Goal: Task Accomplishment & Management: Manage account settings

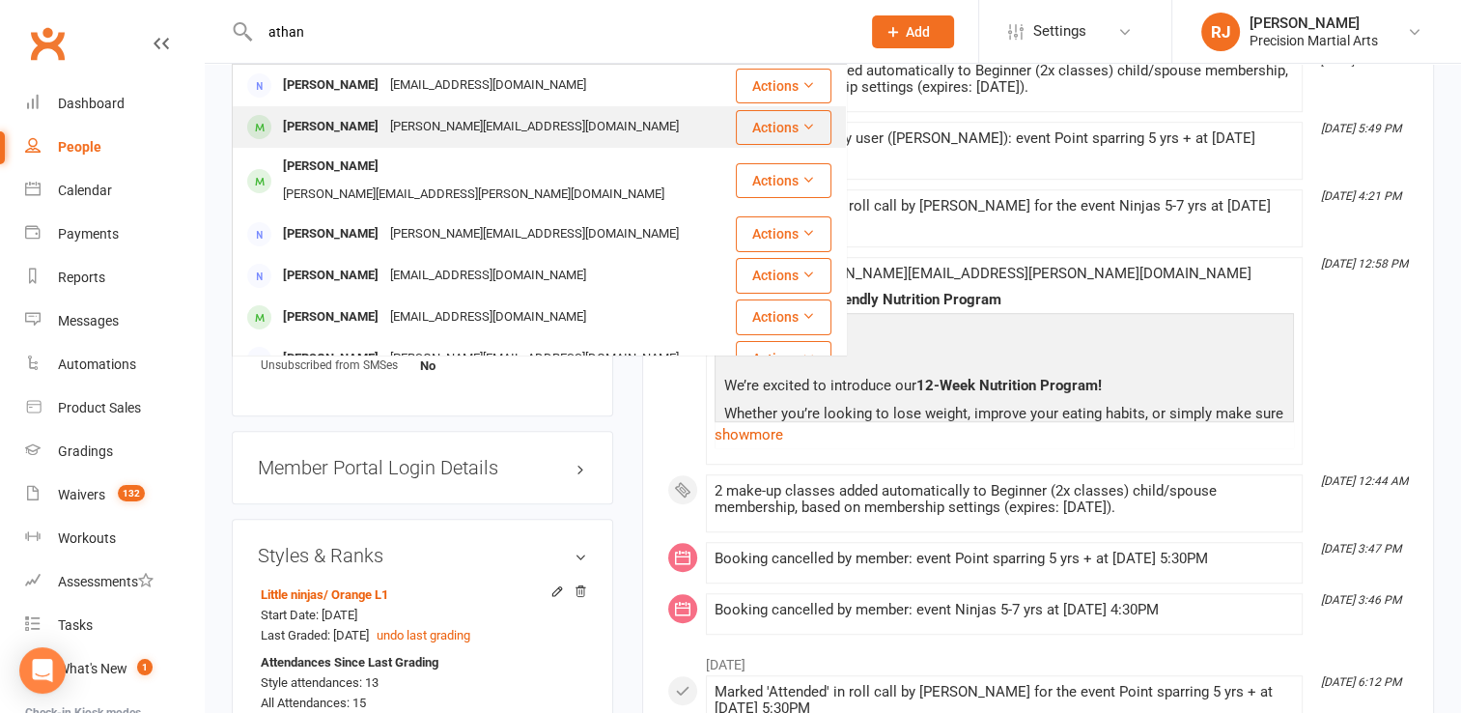
type input "athan"
click at [445, 128] on div "[PERSON_NAME][EMAIL_ADDRESS][DOMAIN_NAME]" at bounding box center [534, 127] width 300 height 28
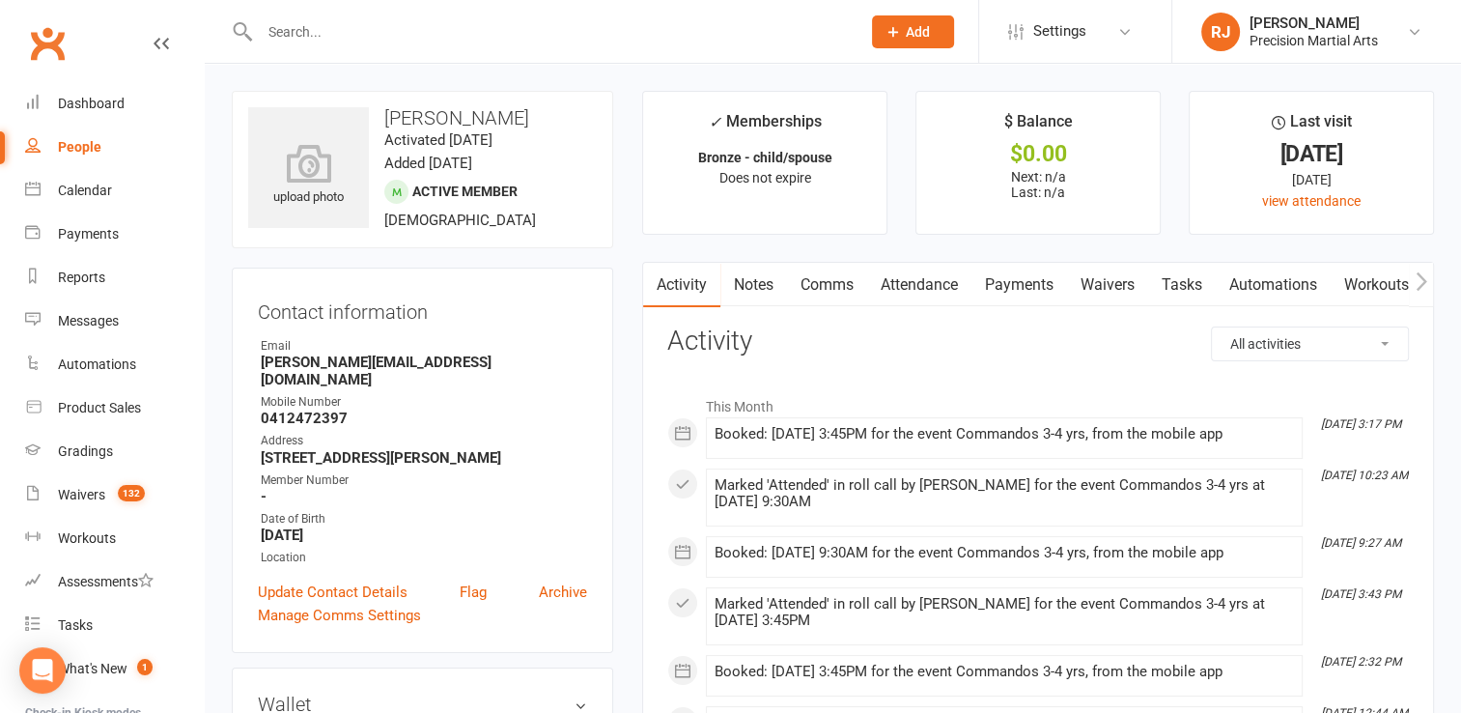
click at [958, 288] on link "Attendance" at bounding box center [919, 285] width 104 height 44
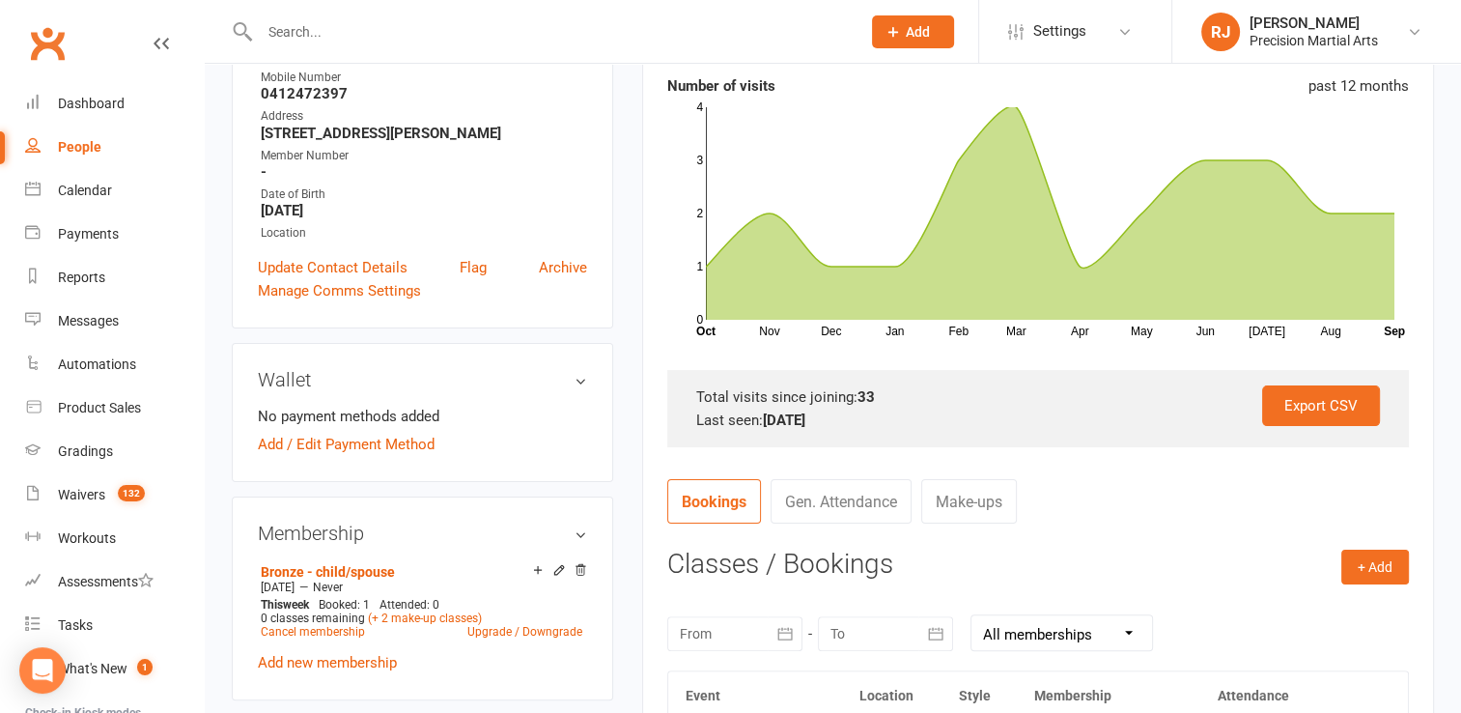
scroll to position [334, 0]
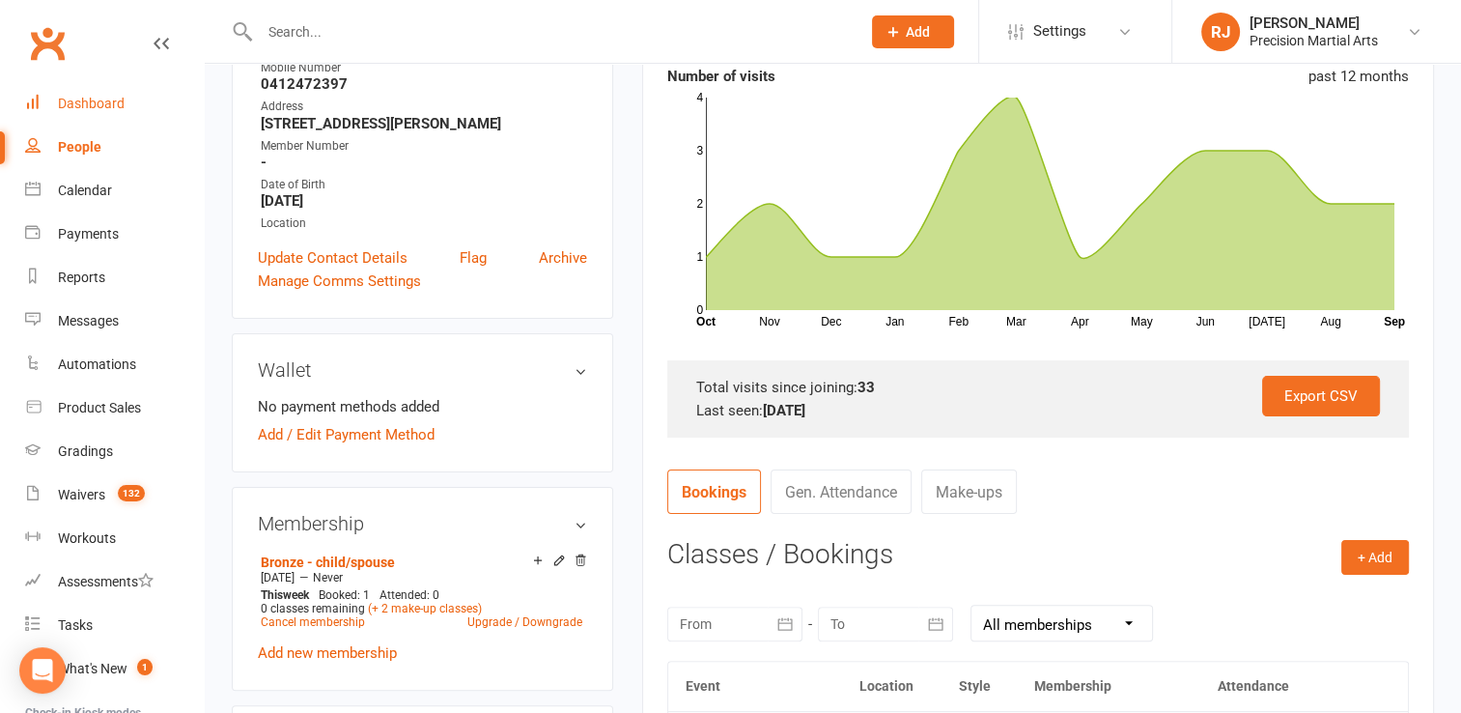
click at [96, 98] on div "Dashboard" at bounding box center [91, 103] width 67 height 15
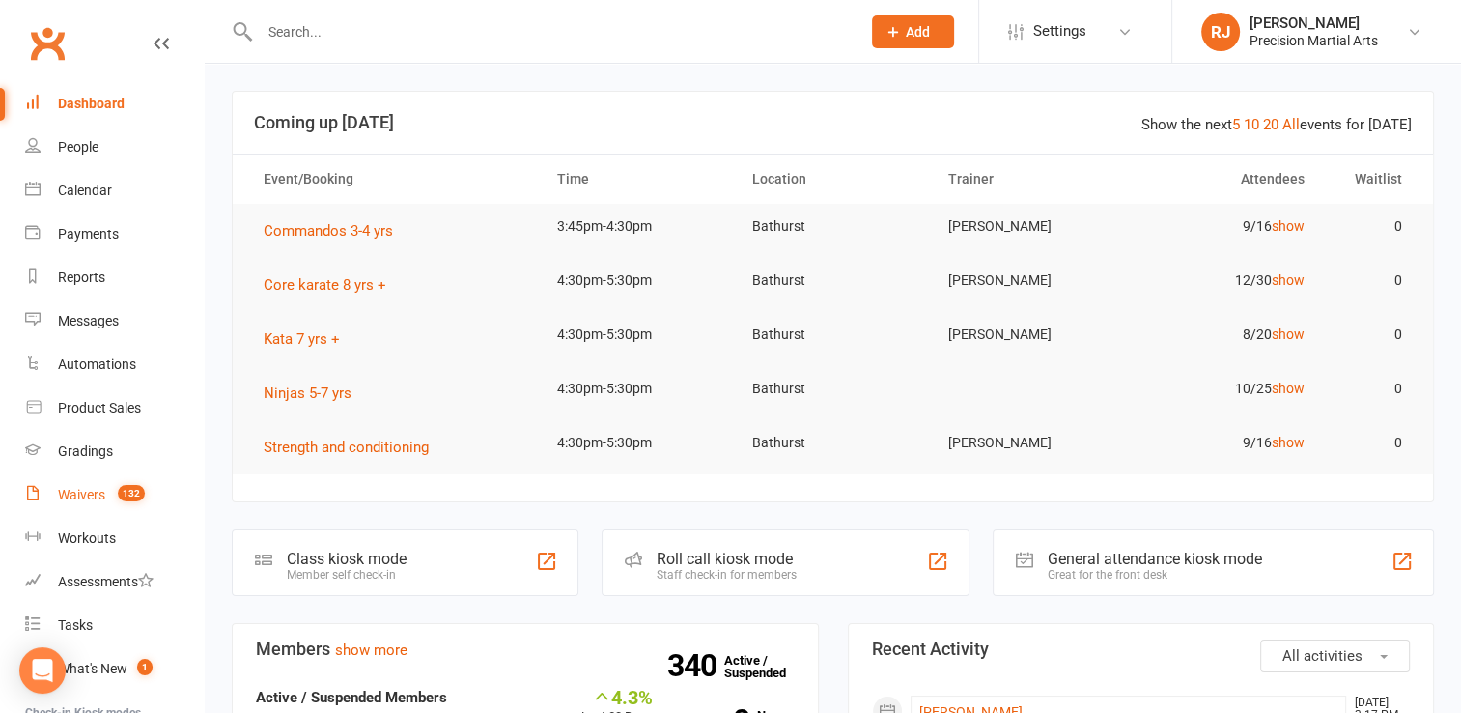
click at [110, 501] on count-badge "132" at bounding box center [126, 494] width 37 height 15
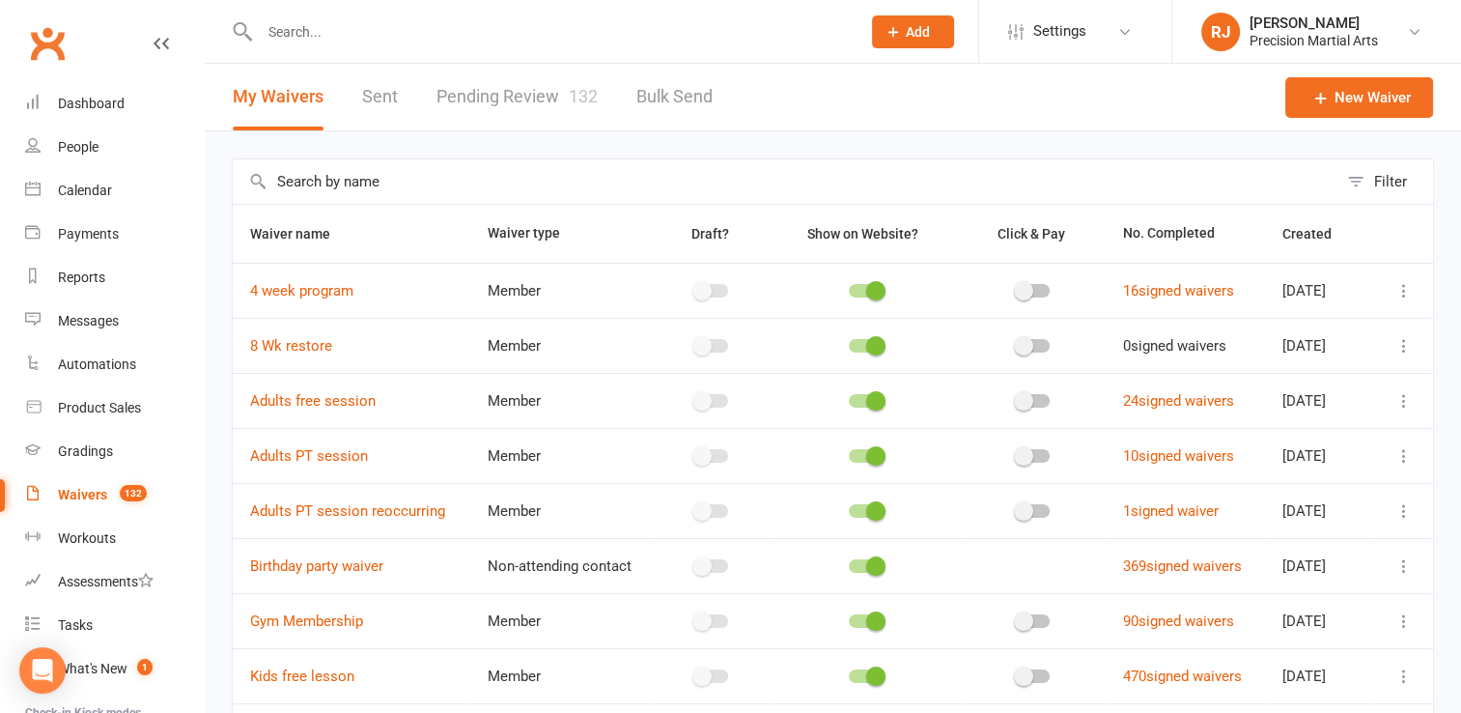
click at [538, 98] on link "Pending Review 132" at bounding box center [516, 97] width 161 height 67
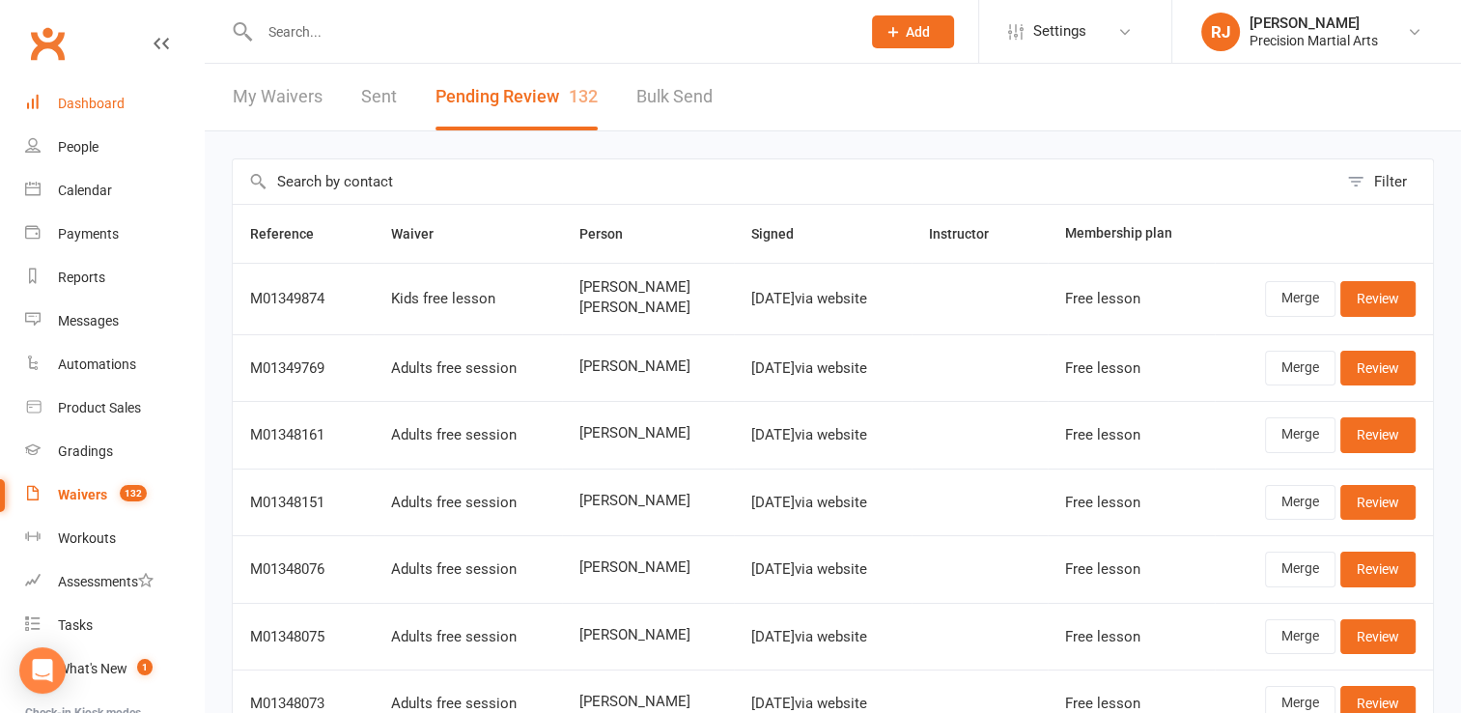
click at [103, 97] on div "Dashboard" at bounding box center [91, 103] width 67 height 15
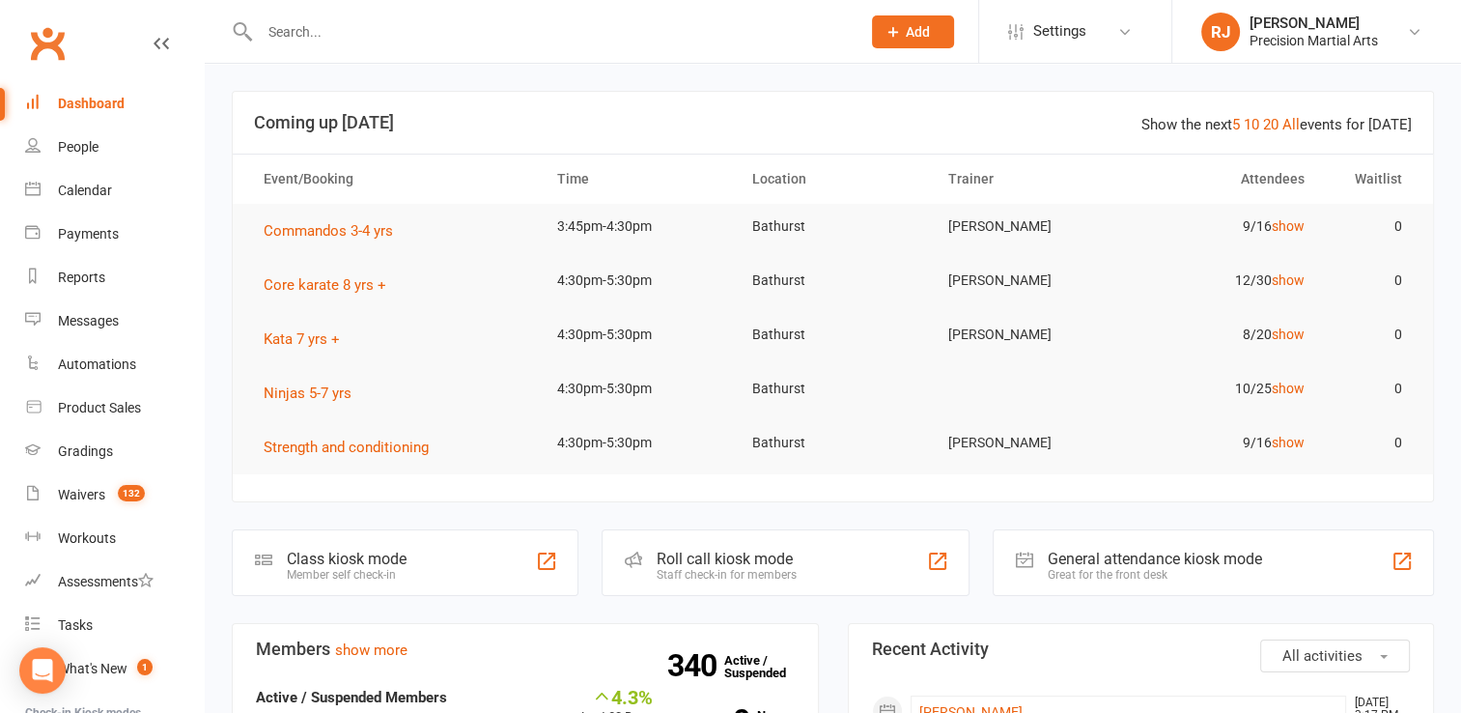
click at [307, 33] on input "text" at bounding box center [550, 31] width 593 height 27
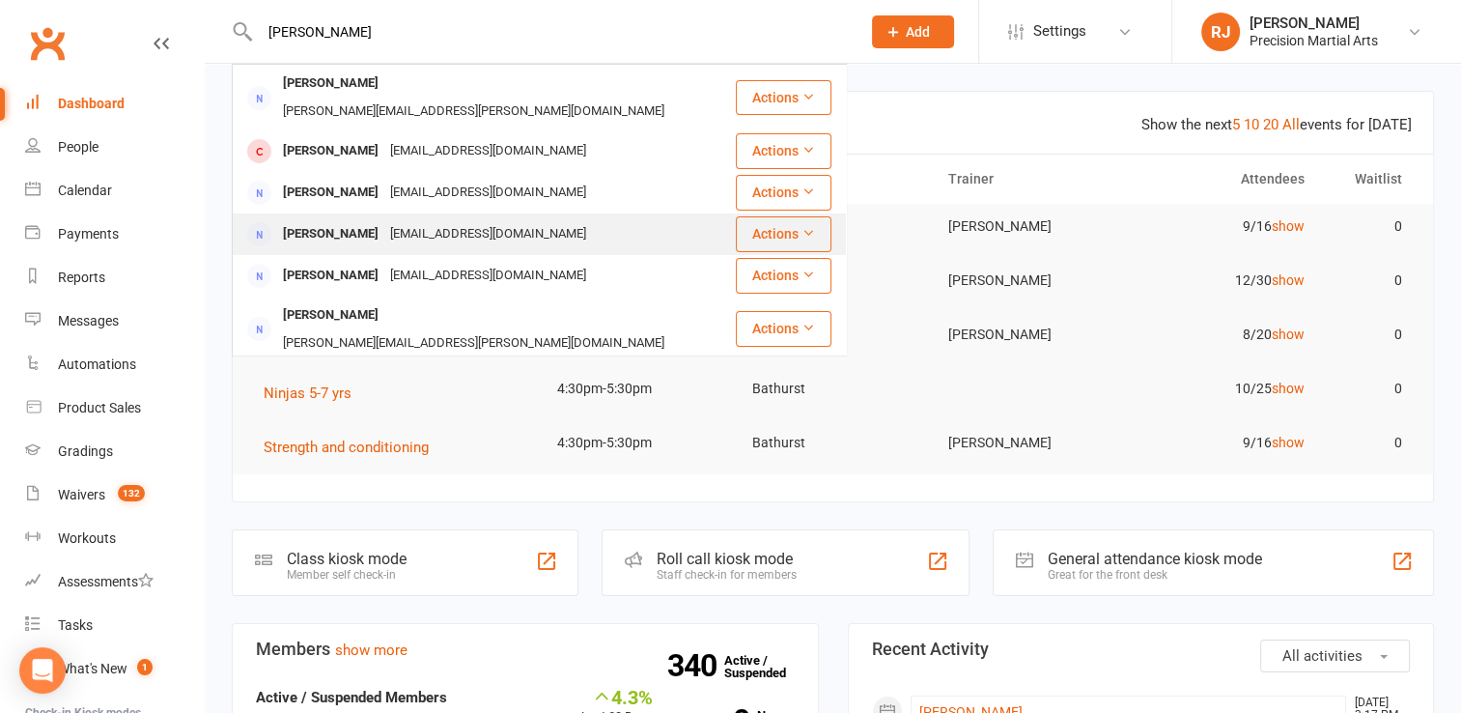
type input "[PERSON_NAME]"
click at [335, 220] on div "[PERSON_NAME]" at bounding box center [330, 234] width 107 height 28
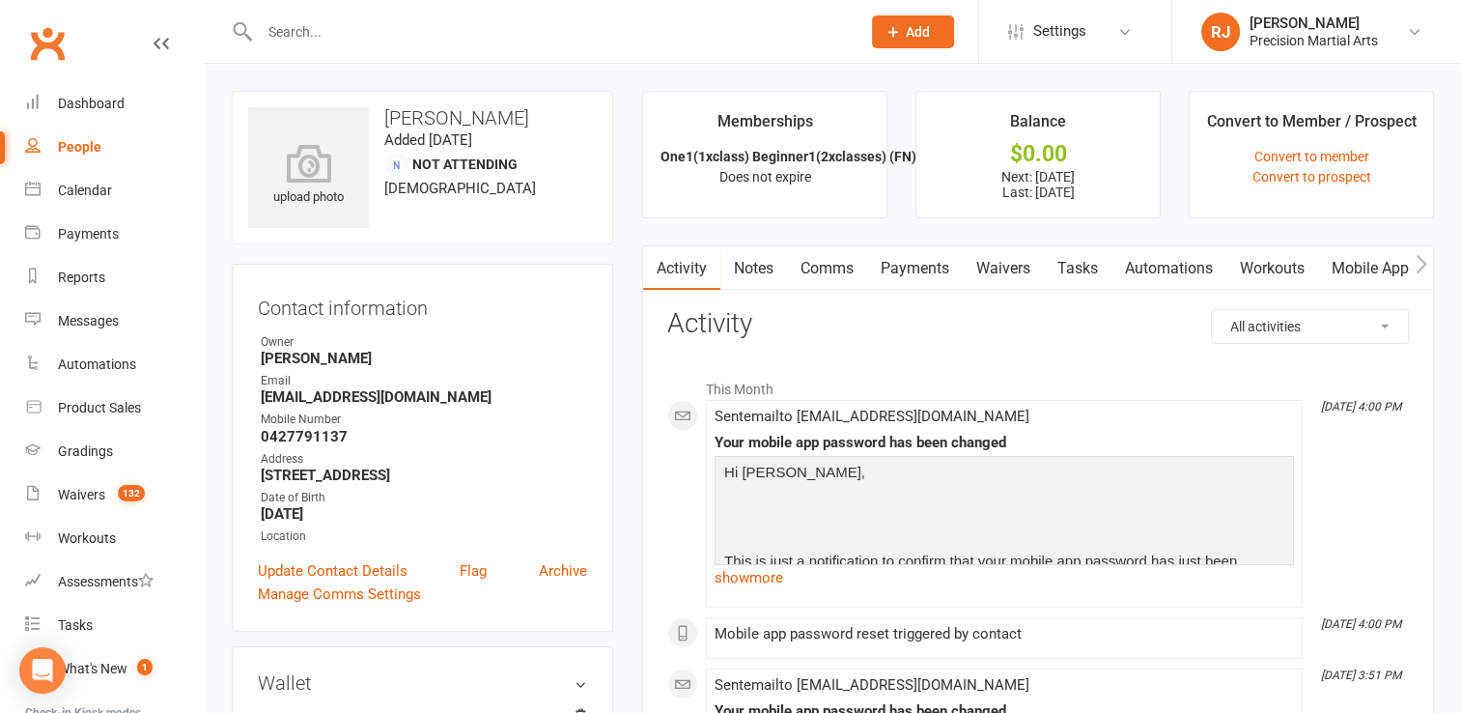
click at [1363, 278] on link "Mobile App" at bounding box center [1370, 268] width 104 height 44
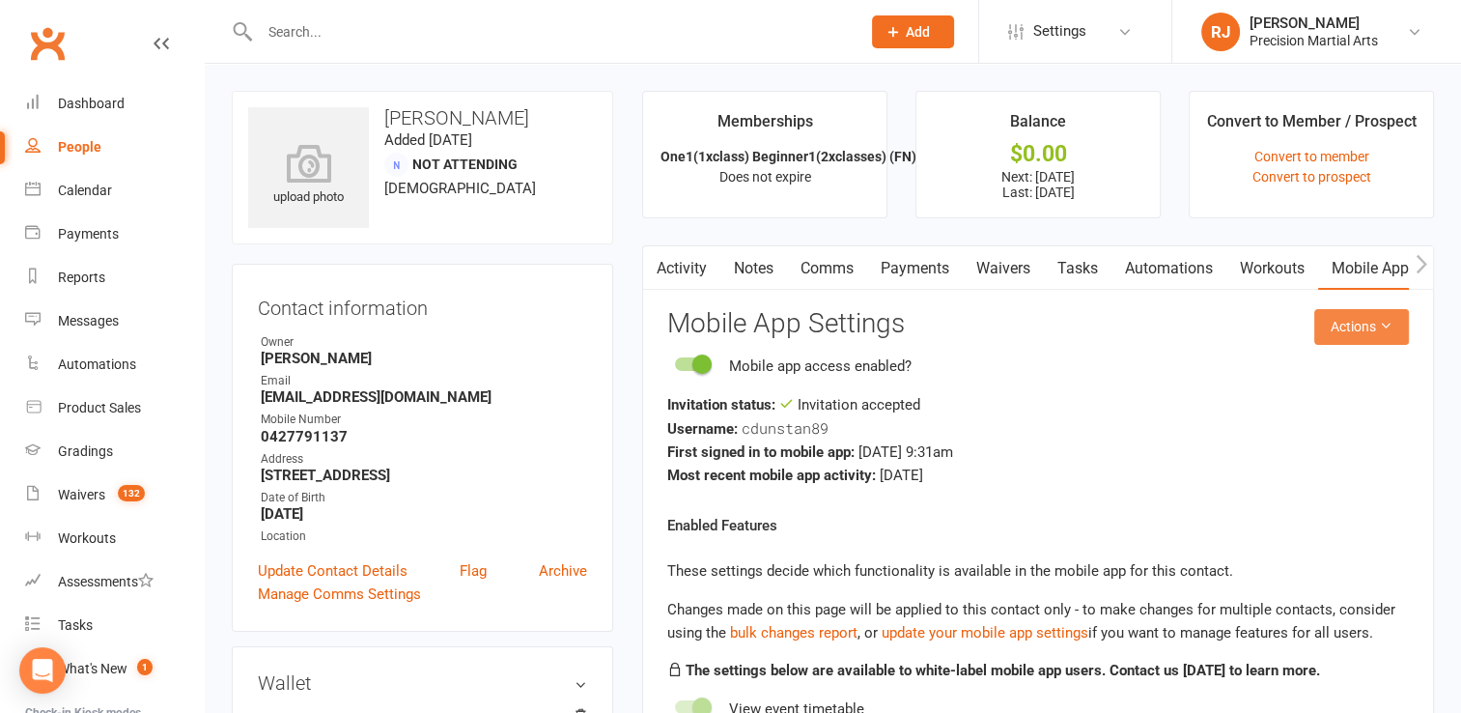
click at [1369, 329] on button "Actions" at bounding box center [1361, 326] width 95 height 35
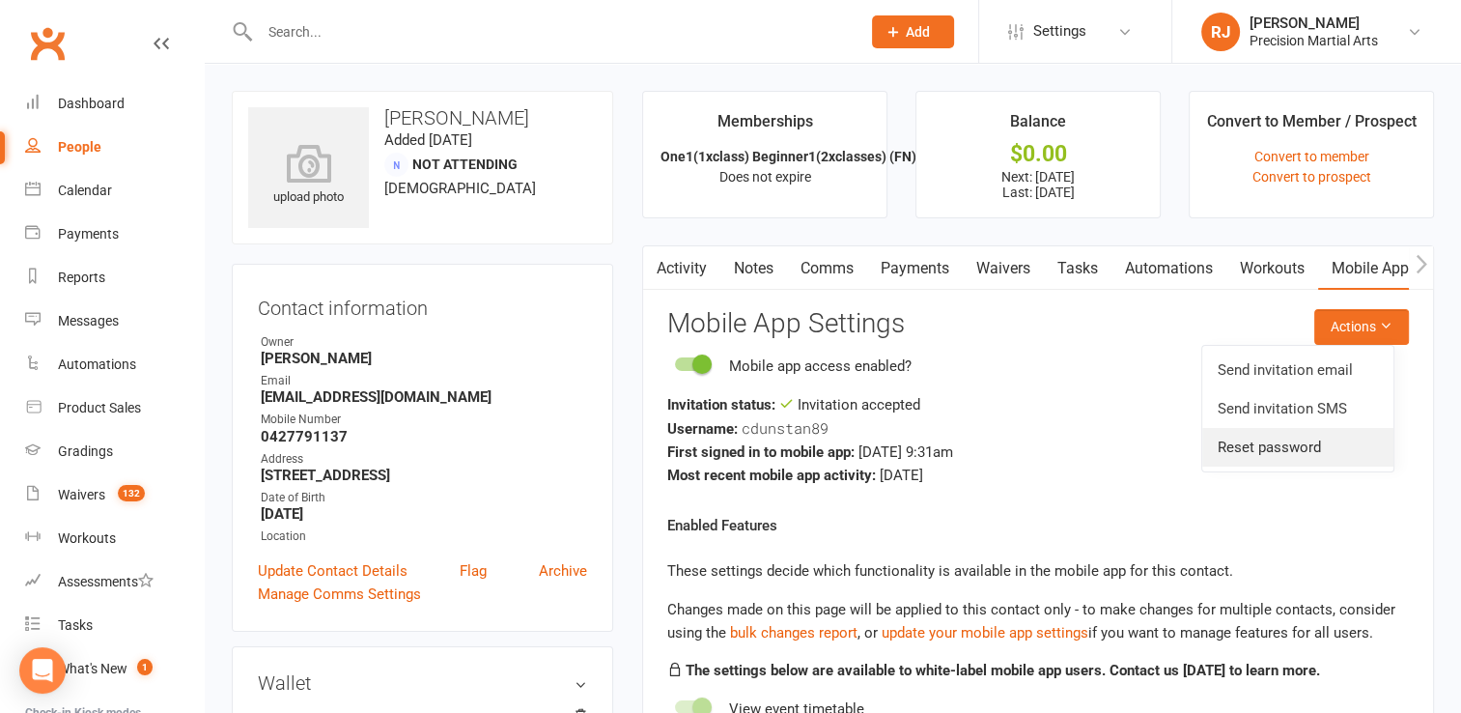
click at [1278, 437] on link "Reset password" at bounding box center [1297, 447] width 191 height 39
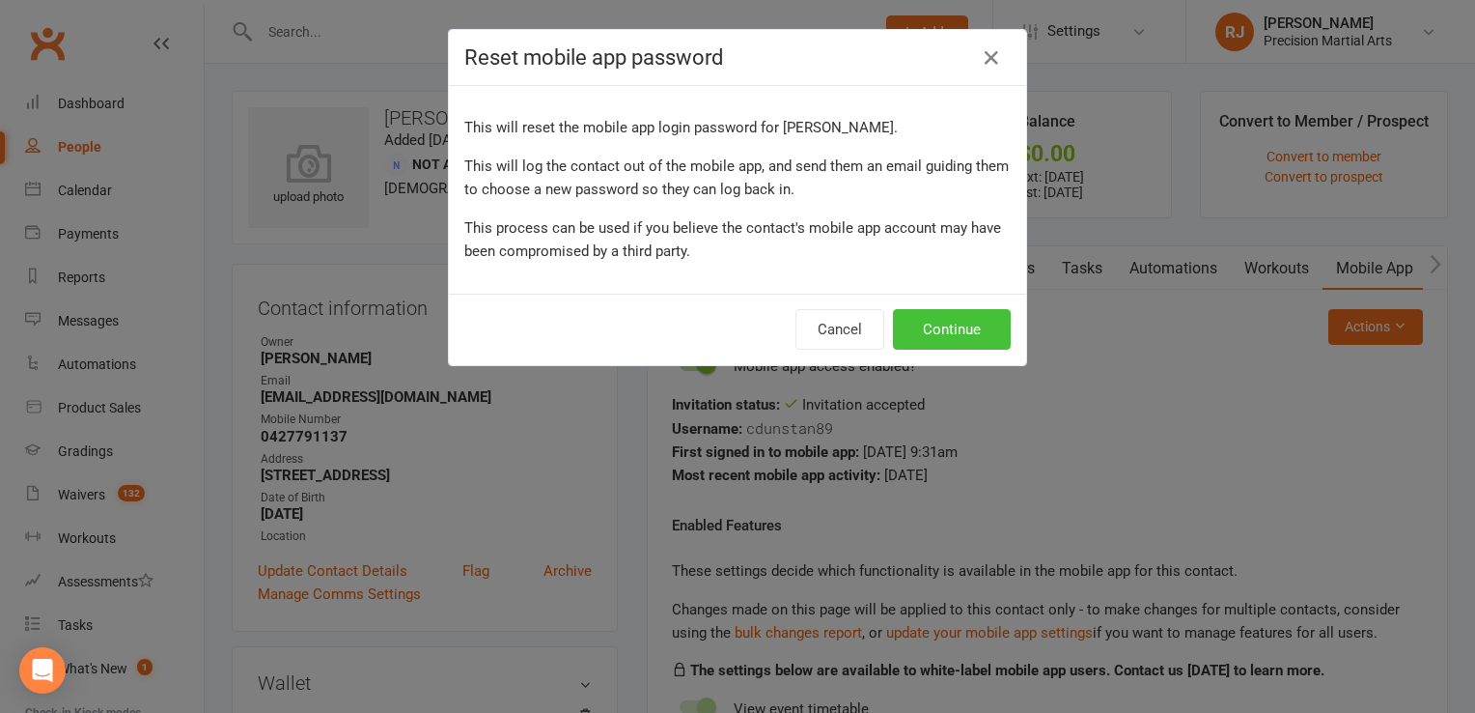
click at [942, 334] on button "Continue" at bounding box center [952, 329] width 118 height 41
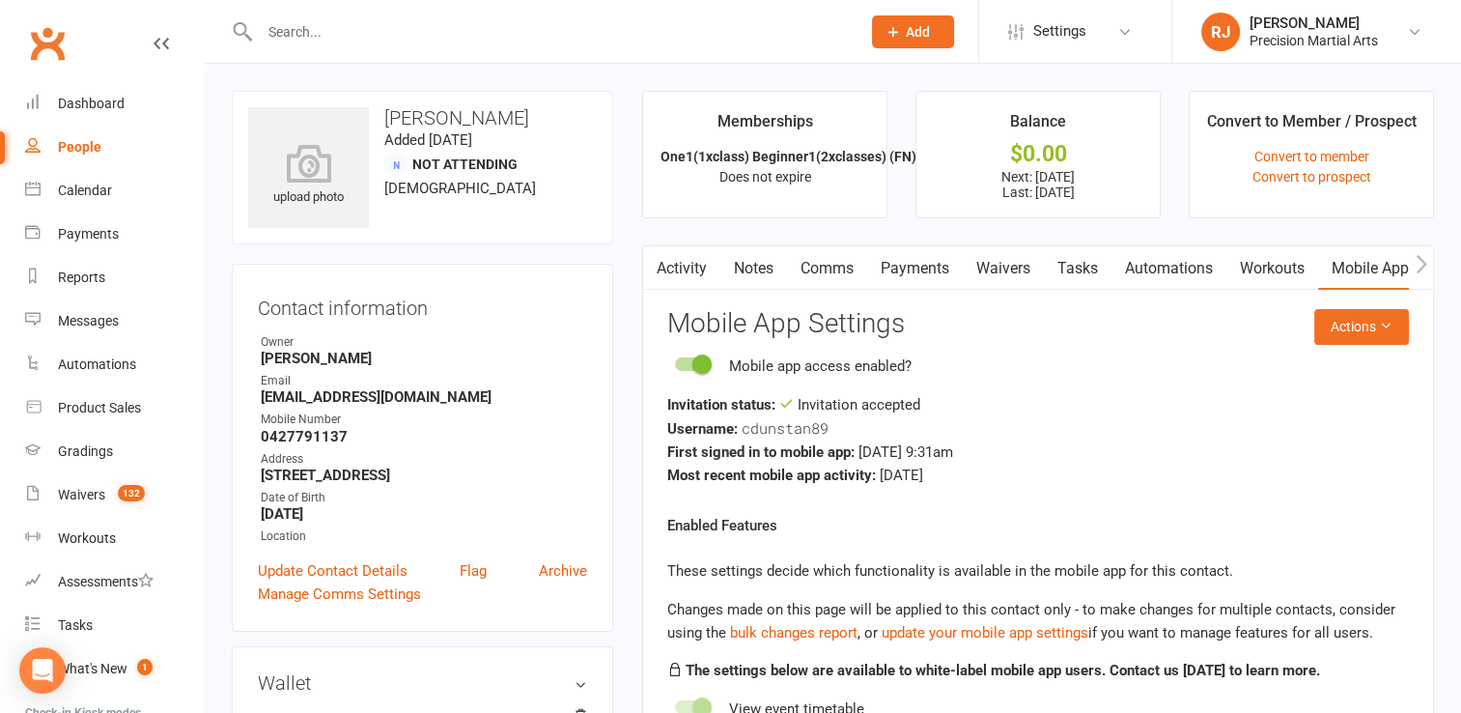
click at [85, 113] on link "Dashboard" at bounding box center [114, 103] width 179 height 43
